Goal: Transaction & Acquisition: Subscribe to service/newsletter

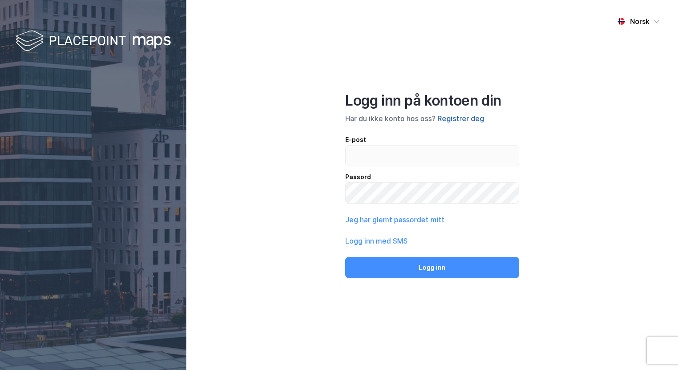
click at [460, 117] on button "Registrer deg" at bounding box center [460, 118] width 47 height 11
click at [447, 120] on button "Registrer deg" at bounding box center [460, 118] width 47 height 11
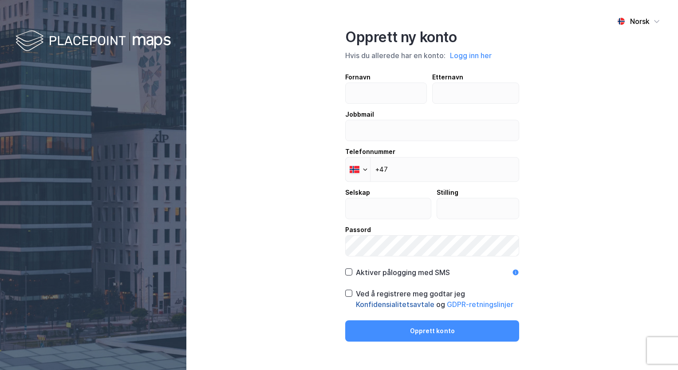
click at [0, 0] on button "Konfidensialitetsavtale" at bounding box center [0, 0] width 0 height 0
click at [117, 42] on img at bounding box center [93, 41] width 155 height 26
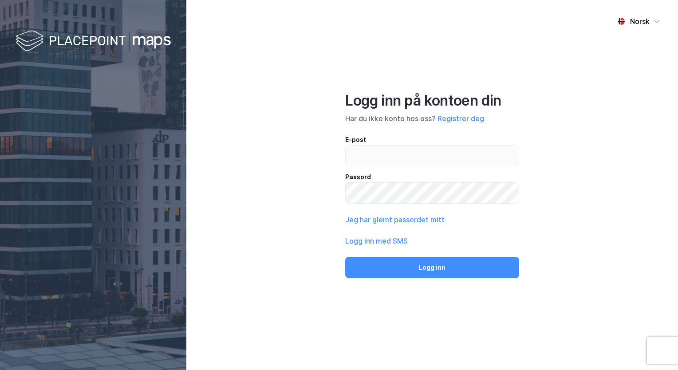
click at [117, 42] on img at bounding box center [93, 41] width 155 height 26
